Goal: Find specific page/section: Find specific page/section

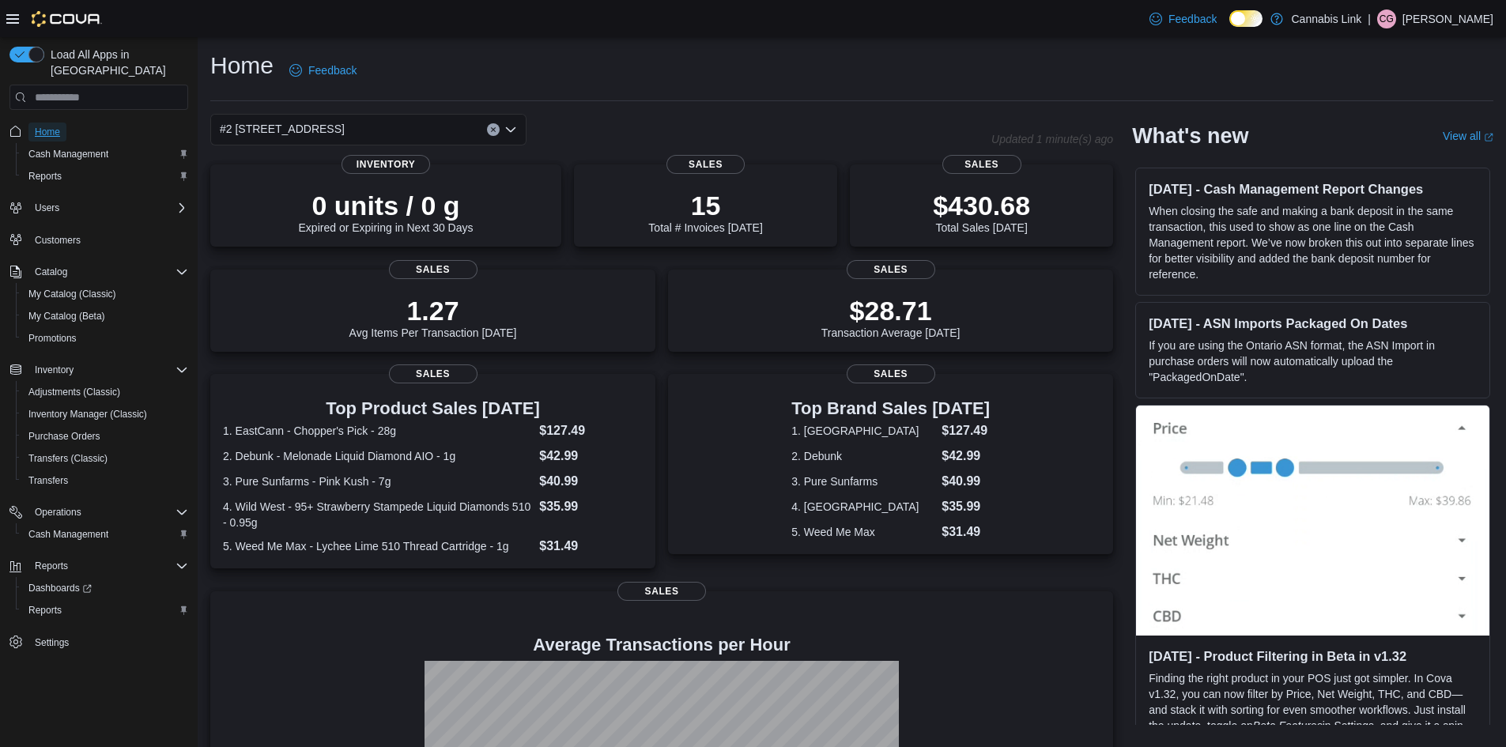
click at [49, 126] on span "Home" at bounding box center [47, 132] width 25 height 13
click at [489, 129] on button "Clear input" at bounding box center [493, 129] width 13 height 13
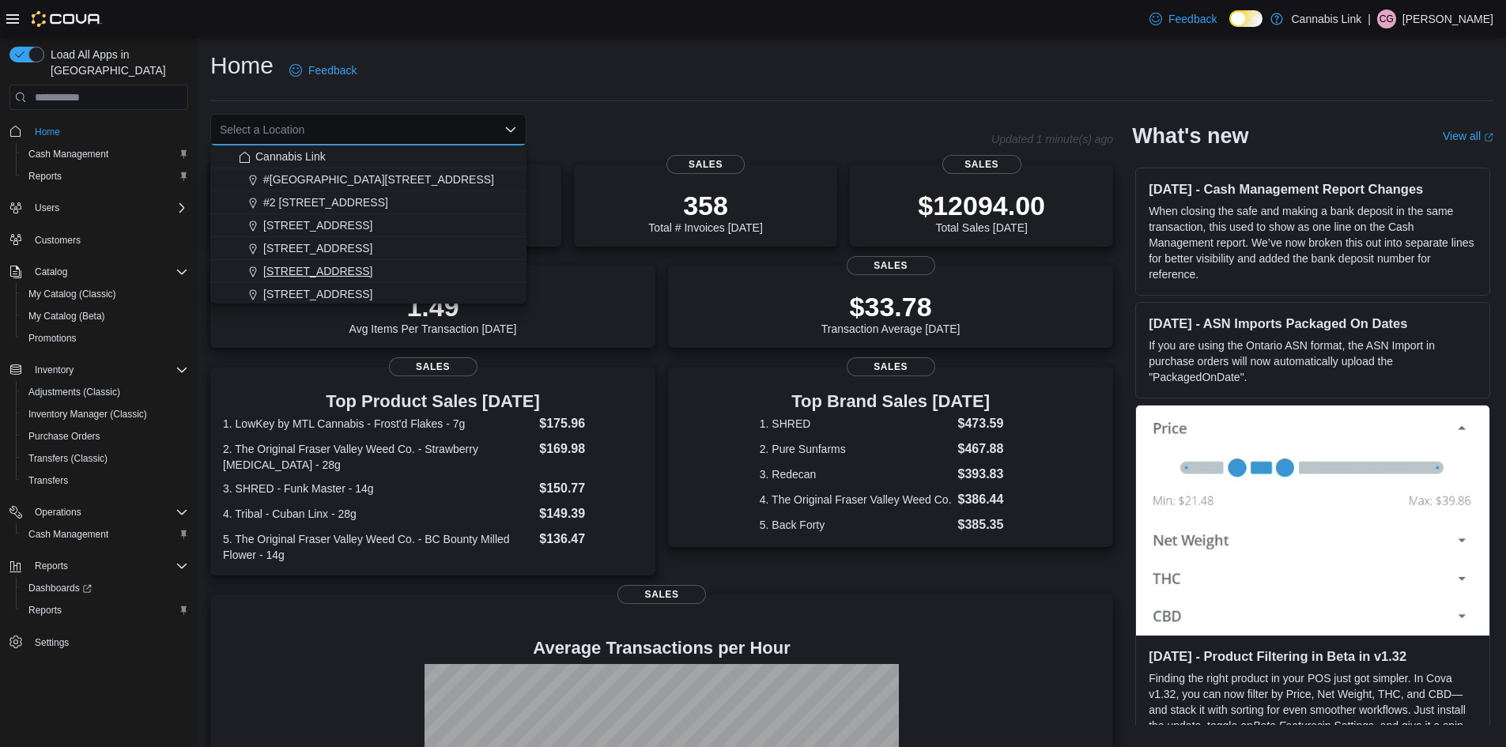
click at [358, 266] on span "390 Springbank Drive" at bounding box center [317, 271] width 109 height 16
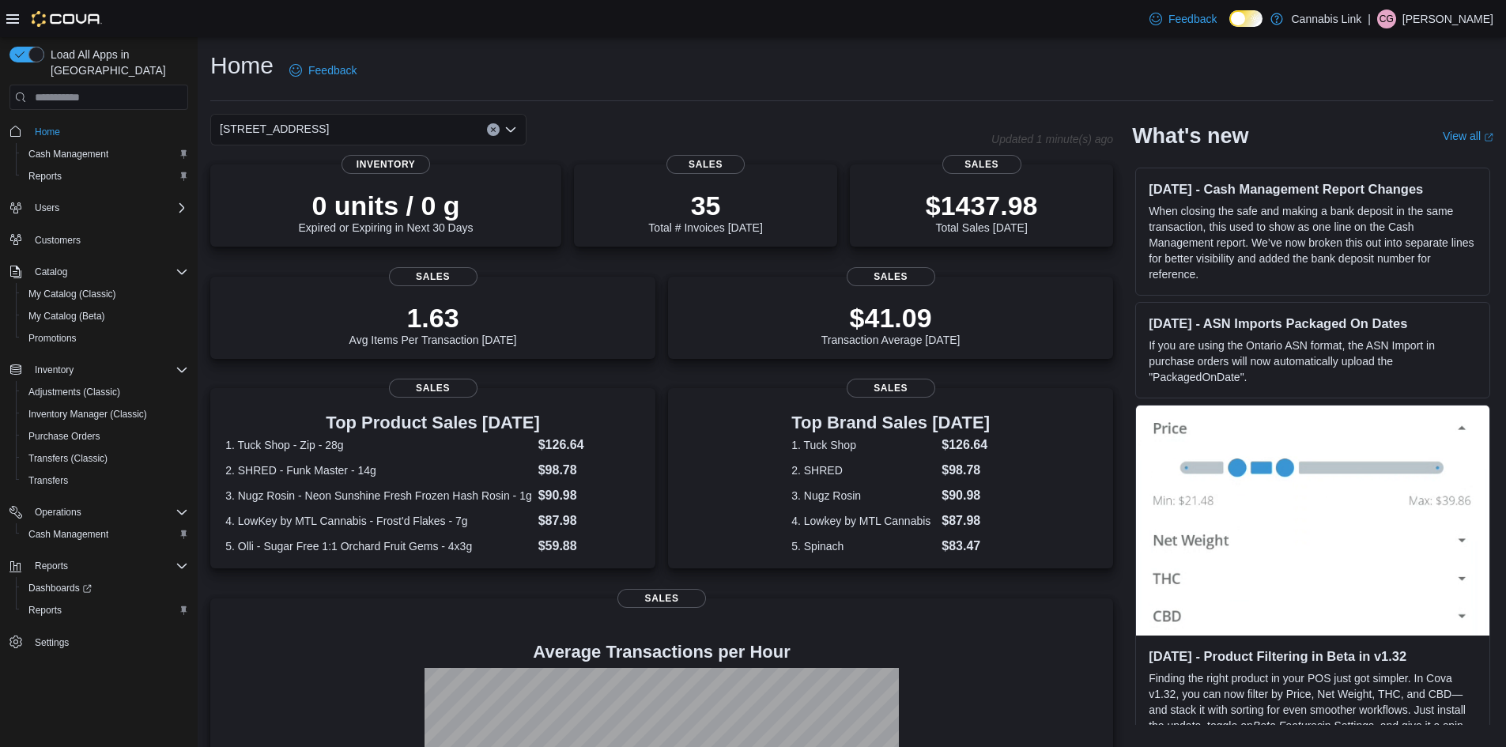
click at [492, 123] on button "Clear input" at bounding box center [493, 129] width 13 height 13
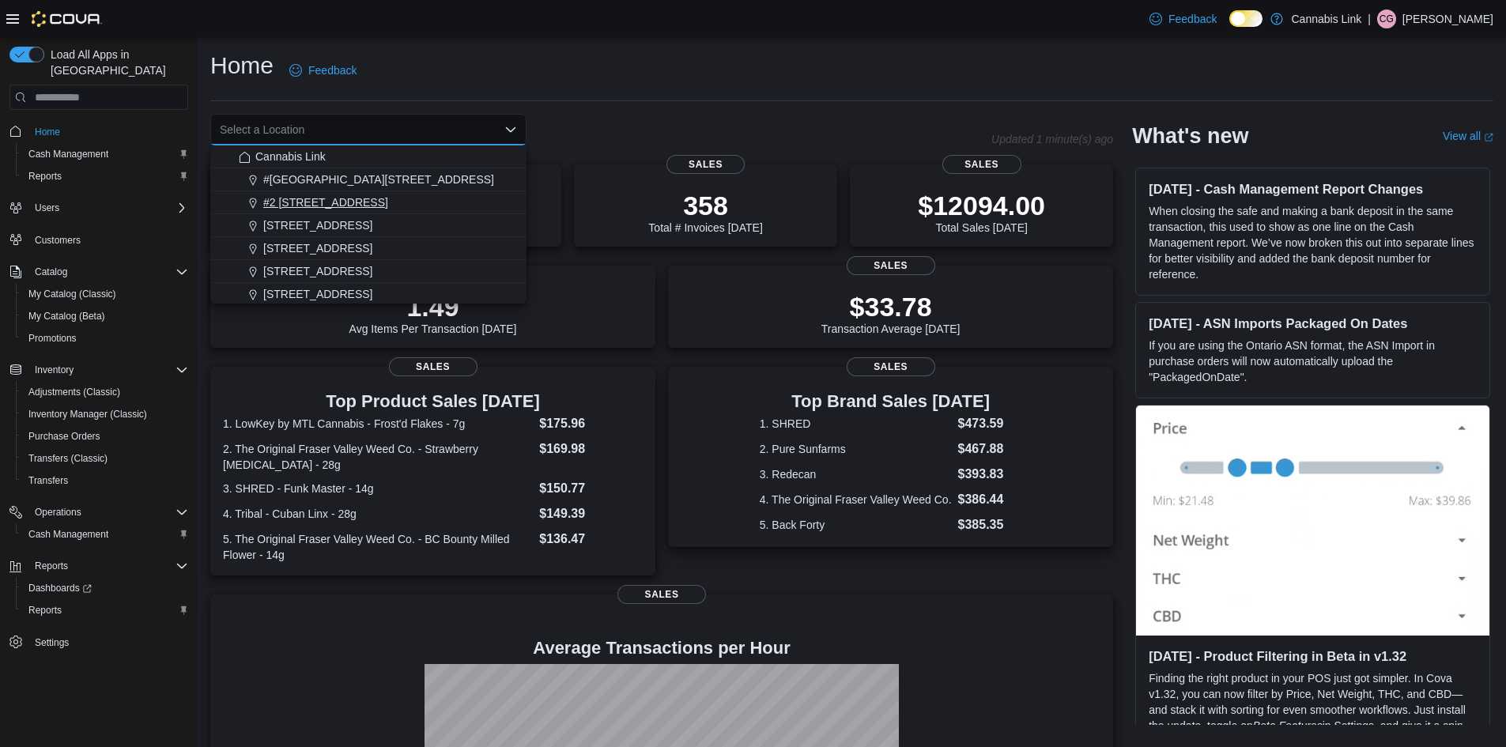
click at [349, 207] on span "#2 1149 Western Rd." at bounding box center [325, 203] width 125 height 16
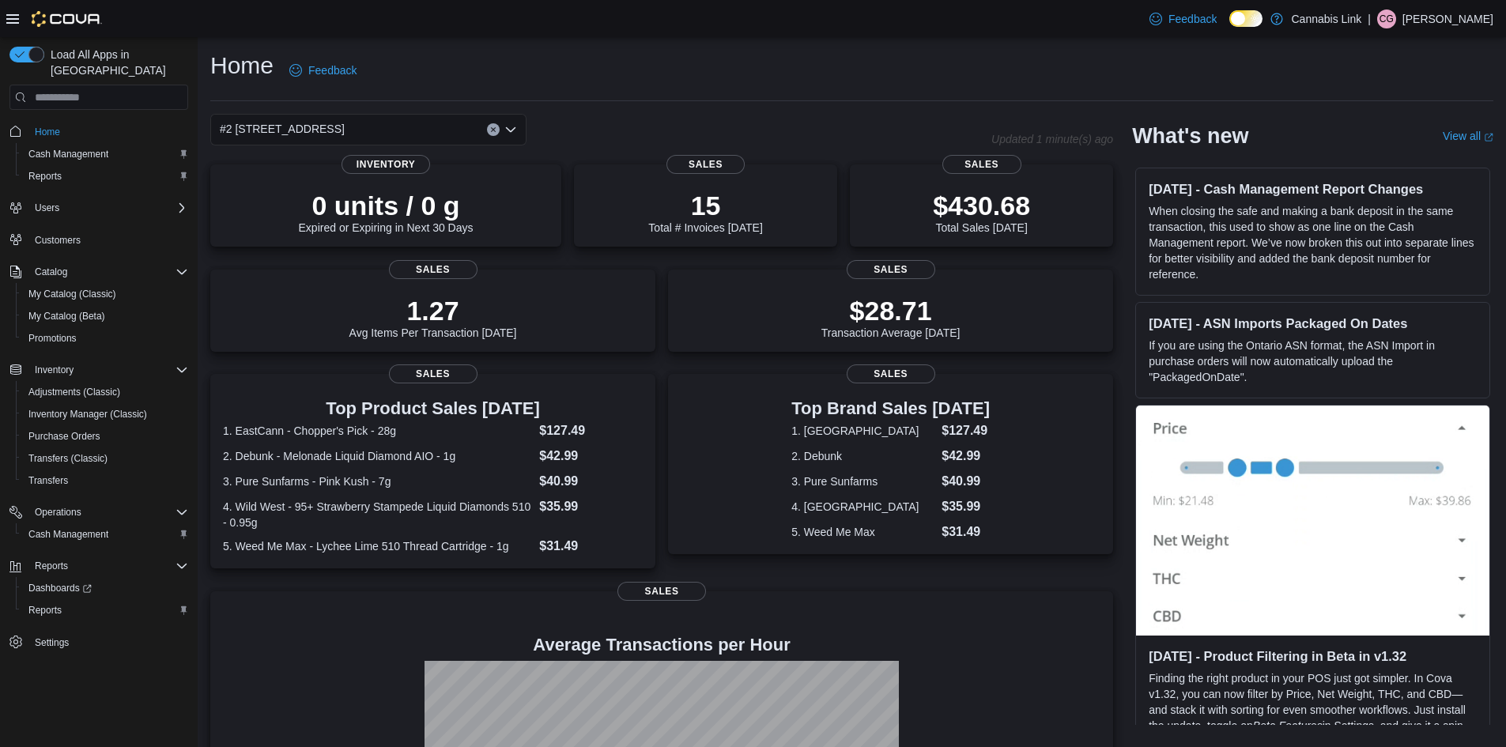
click at [494, 130] on icon "Clear input" at bounding box center [493, 130] width 4 height 4
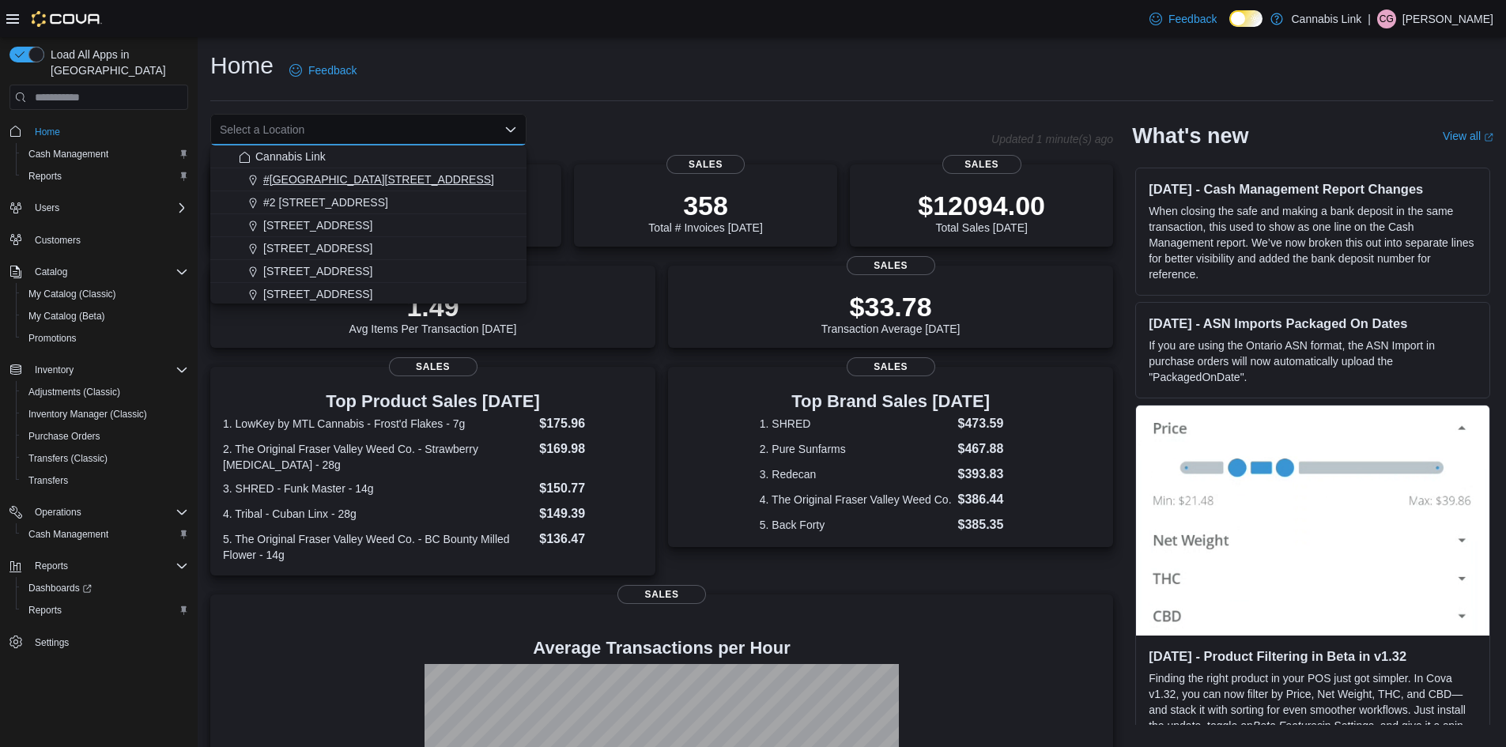
click at [339, 176] on span "#1 1175 Hyde Park Road, Unit 2B" at bounding box center [378, 180] width 231 height 16
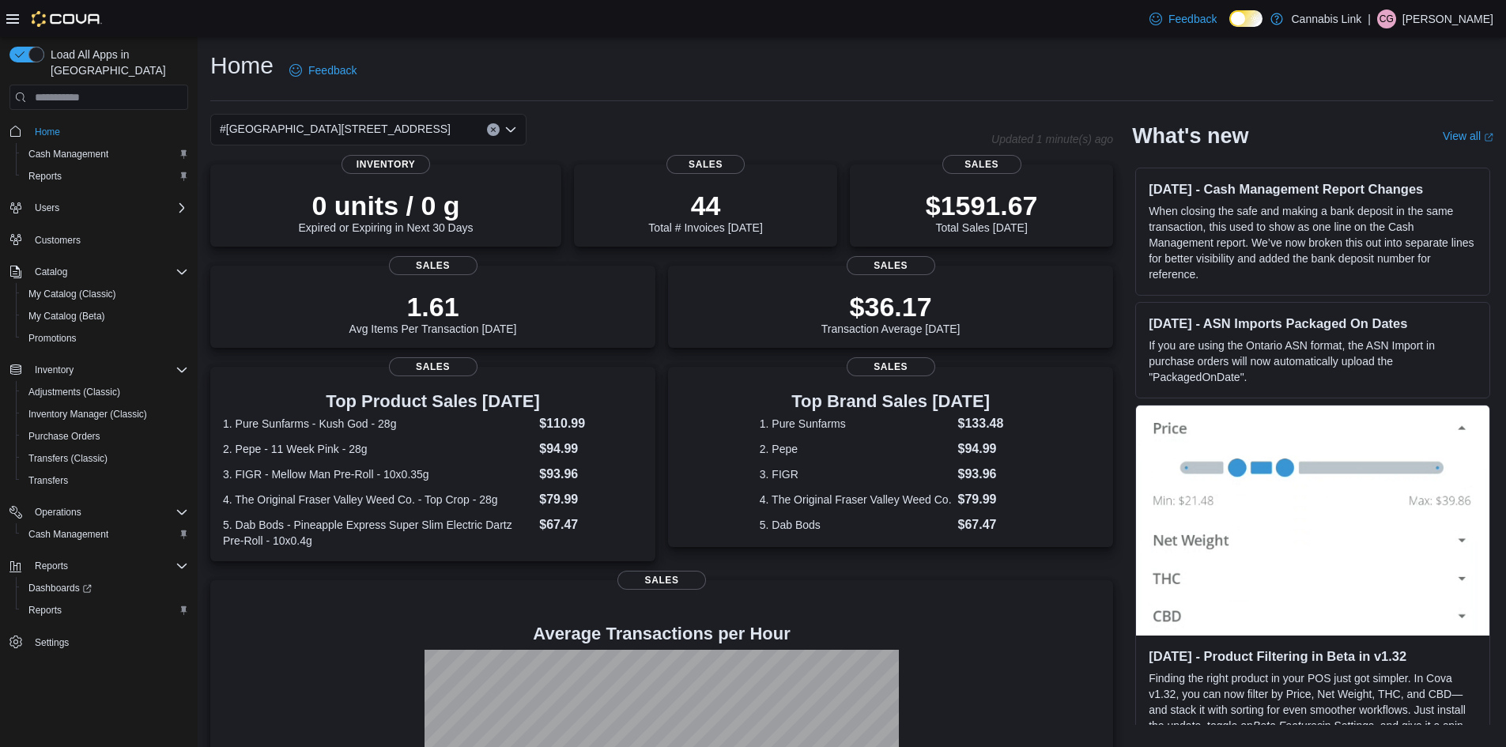
click at [516, 123] on div "#1 1175 Hyde Park Road, Unit 2B" at bounding box center [368, 130] width 316 height 32
click at [516, 123] on icon "Open list of options" at bounding box center [510, 129] width 13 height 13
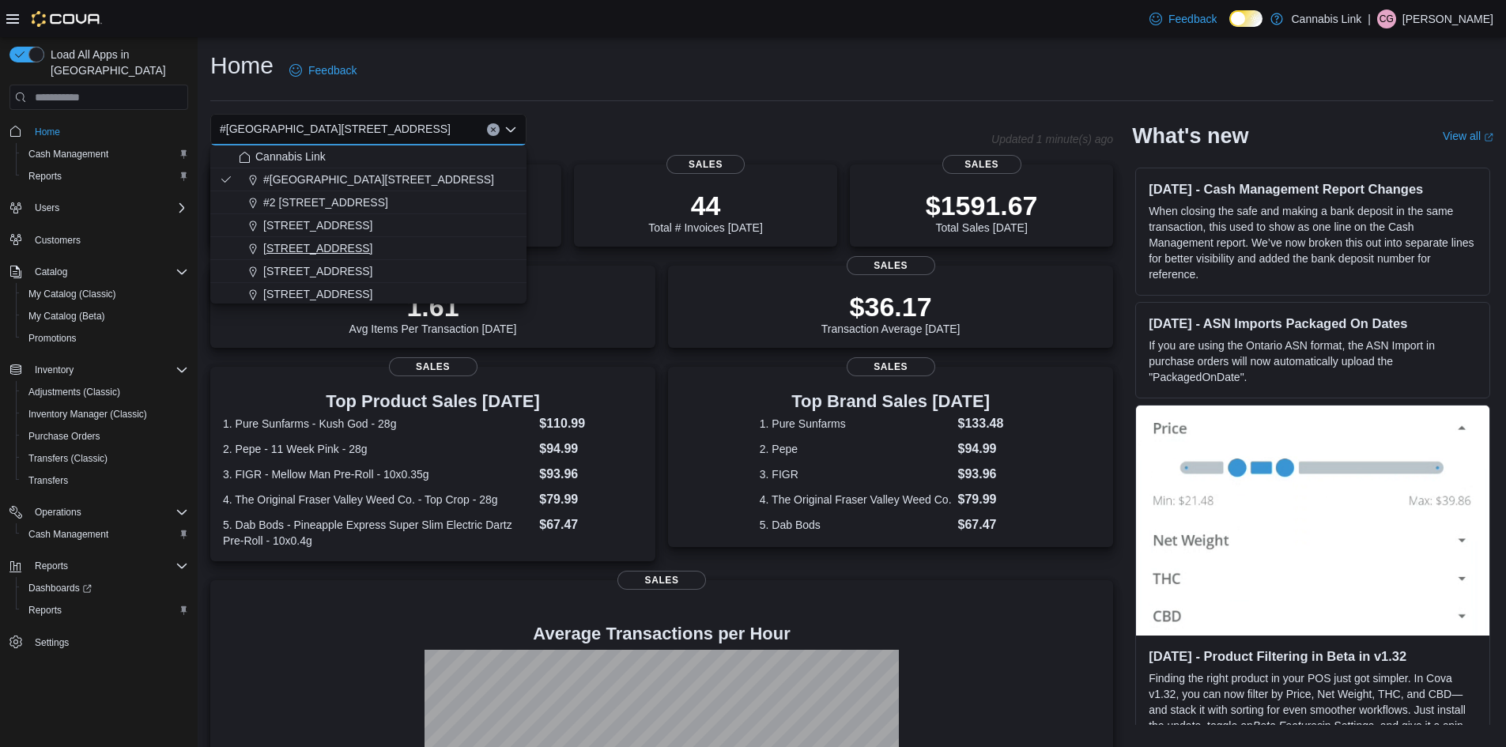
click at [349, 253] on span "1295 Highbury Ave N" at bounding box center [317, 248] width 109 height 16
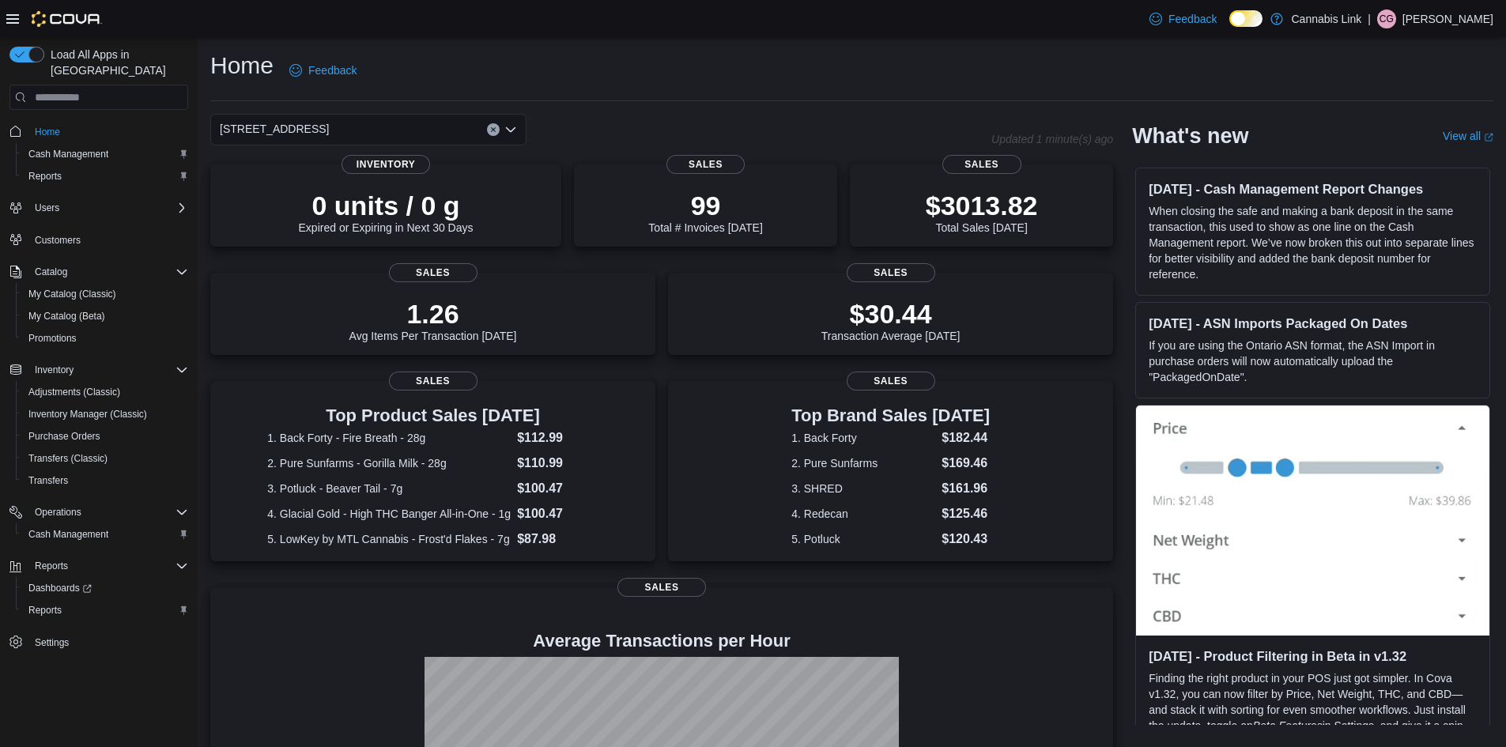
click at [498, 134] on button "Clear input" at bounding box center [493, 129] width 13 height 13
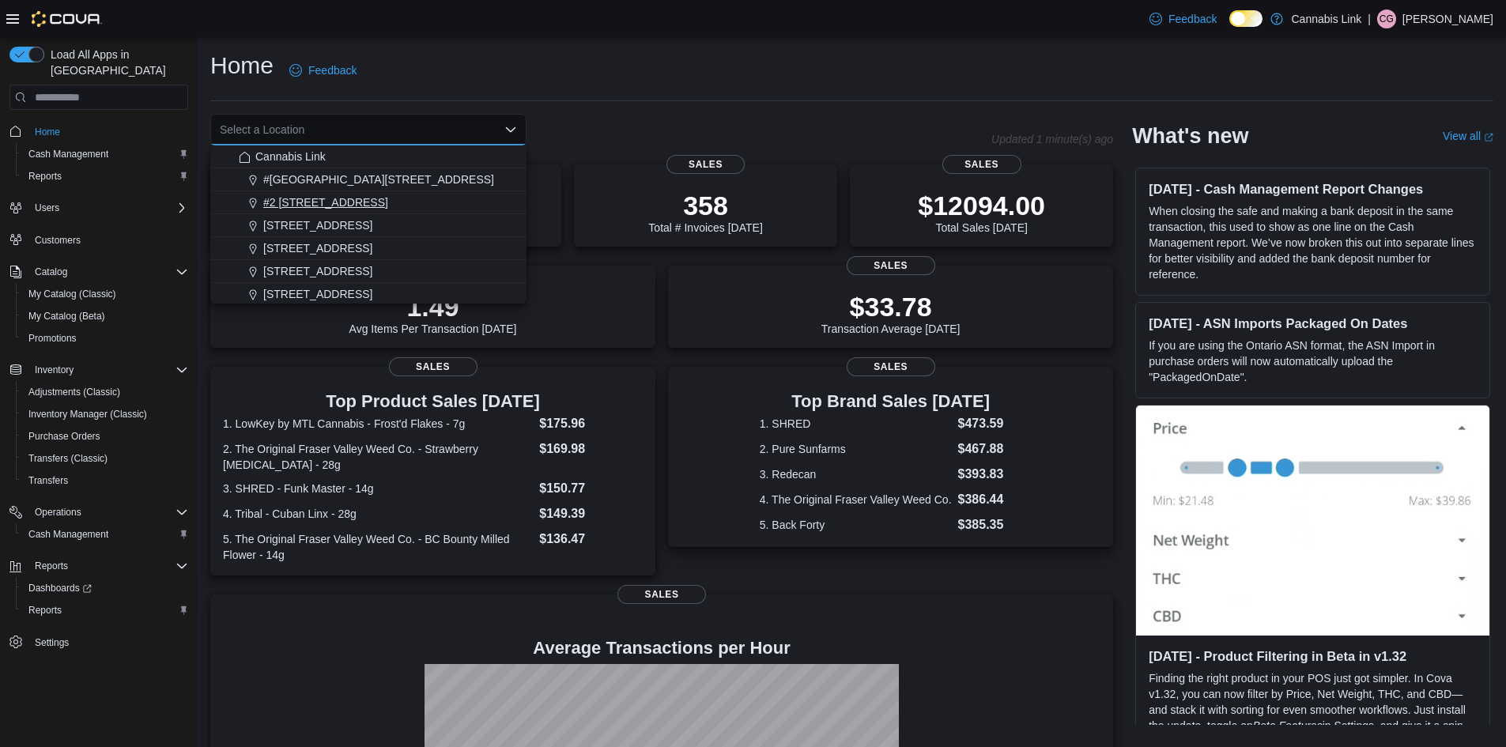
click at [335, 208] on span "#2 1149 Western Rd." at bounding box center [325, 203] width 125 height 16
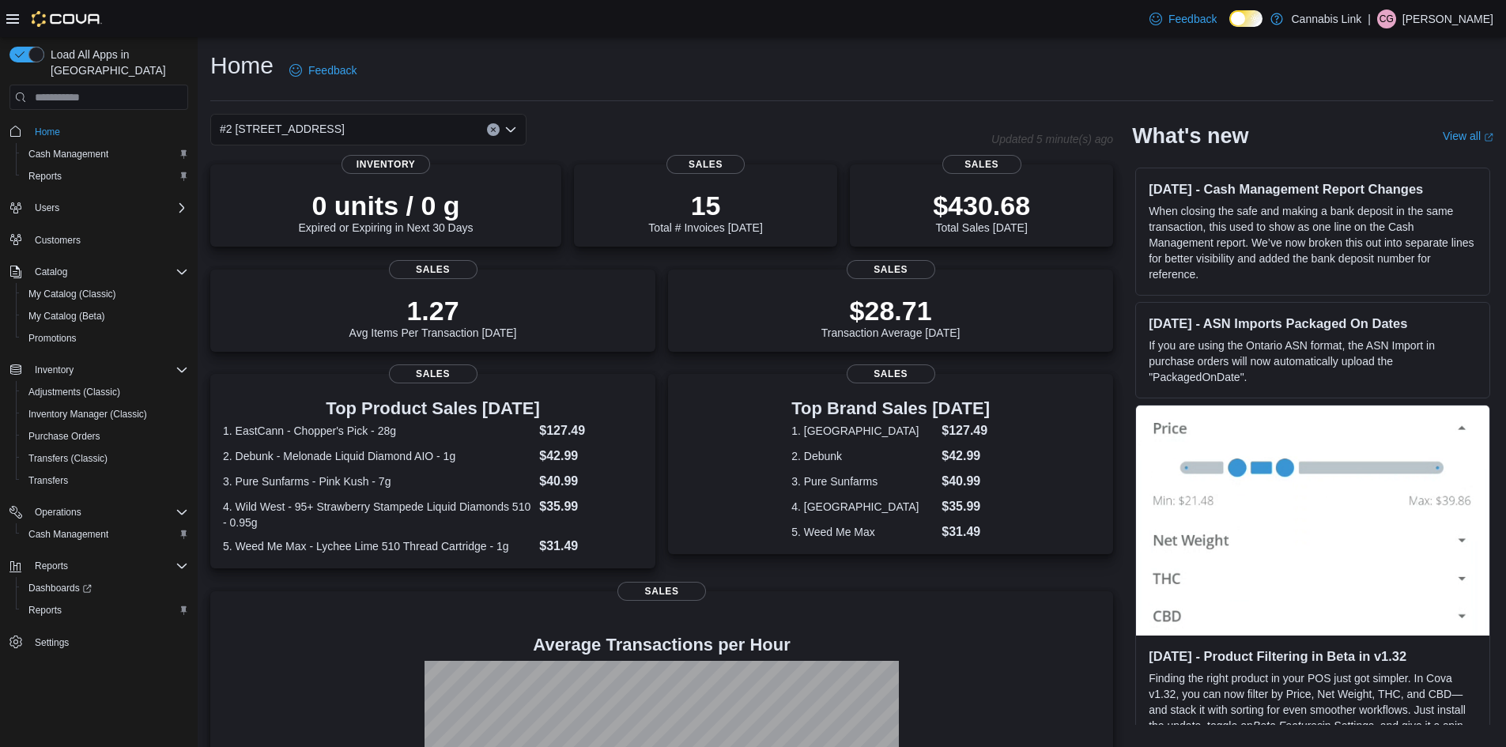
click at [1435, 31] on div "Feedback Dark Mode Cannabis Link | CG Casee Griffith" at bounding box center [1318, 19] width 350 height 32
click at [1444, 22] on p "Casee Griffith" at bounding box center [1448, 18] width 91 height 19
click at [1418, 151] on button "Sign Out" at bounding box center [1414, 155] width 145 height 25
